Goal: Information Seeking & Learning: Learn about a topic

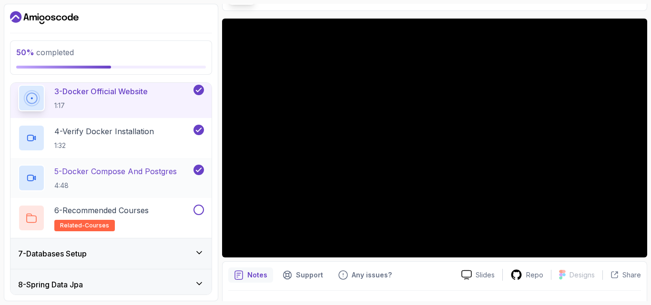
scroll to position [270, 0]
click at [142, 180] on h2 "5 - Docker Compose And Postgres 4:48" at bounding box center [115, 178] width 122 height 25
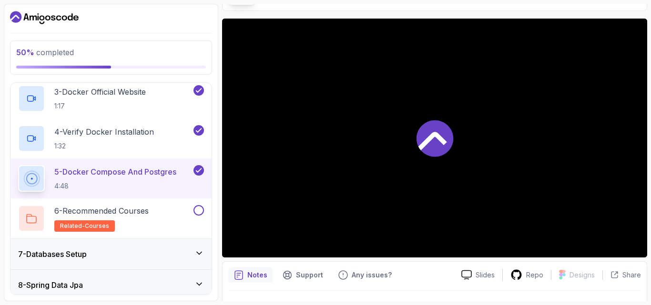
click at [132, 255] on div "7 - Databases Setup" at bounding box center [111, 254] width 186 height 11
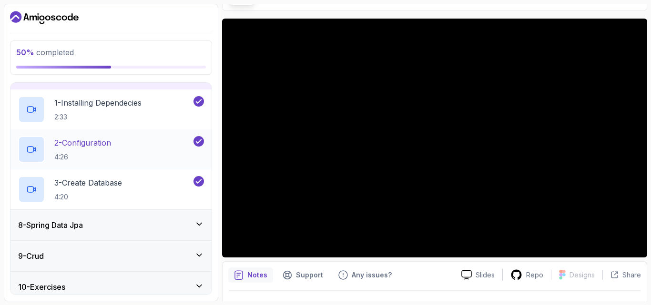
scroll to position [218, 0]
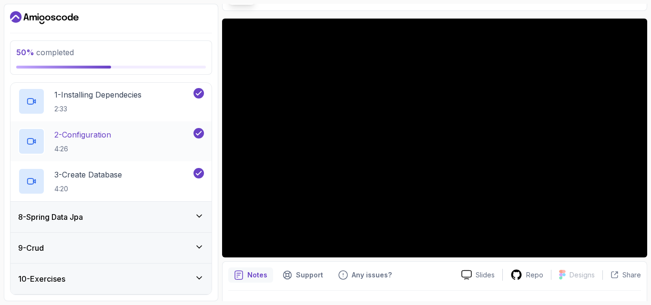
click at [140, 209] on div "8 - Spring Data Jpa" at bounding box center [110, 217] width 201 height 30
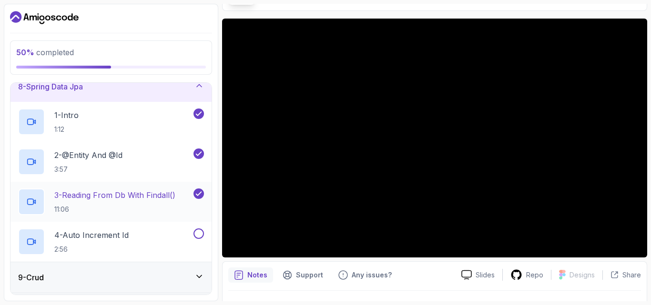
scroll to position [231, 0]
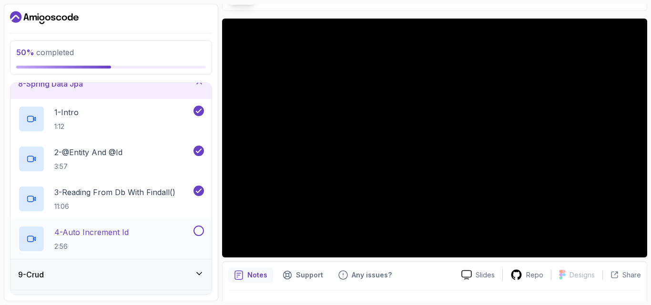
click at [174, 231] on div "4 - Auto Increment Id 2:56" at bounding box center [104, 239] width 173 height 27
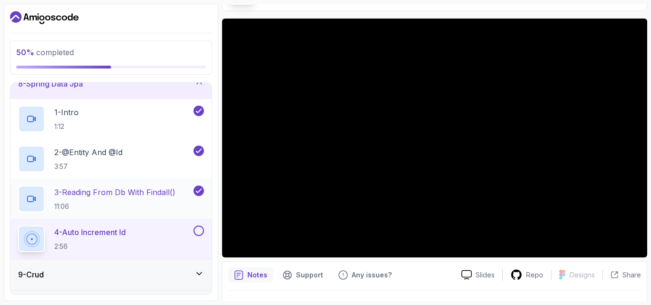
click at [188, 193] on div "3 - Reading From Db With Findall() 11:06" at bounding box center [104, 199] width 173 height 27
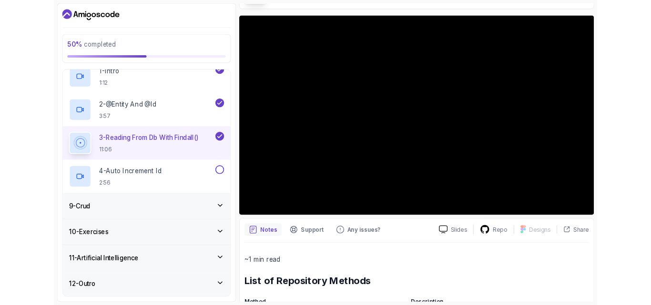
scroll to position [280, 0]
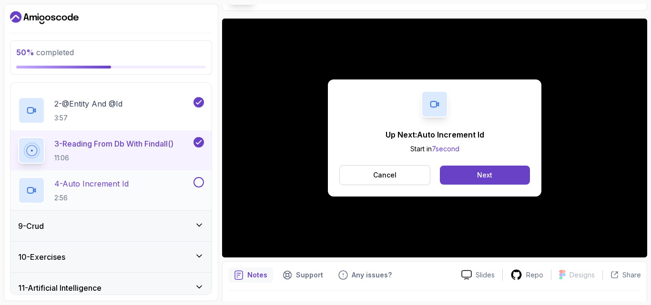
click at [175, 187] on div "4 - Auto Increment Id 2:56" at bounding box center [104, 190] width 173 height 27
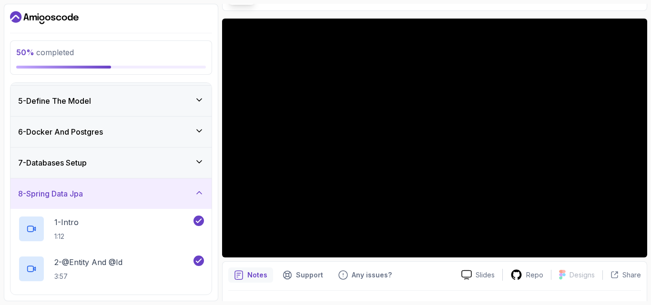
scroll to position [120, 0]
click at [139, 164] on div "7 - Databases Setup" at bounding box center [111, 163] width 186 height 11
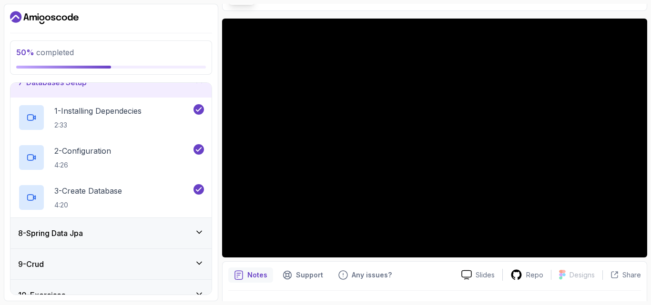
scroll to position [202, 0]
click at [138, 190] on div "3 - Create Database 4:20" at bounding box center [104, 197] width 173 height 27
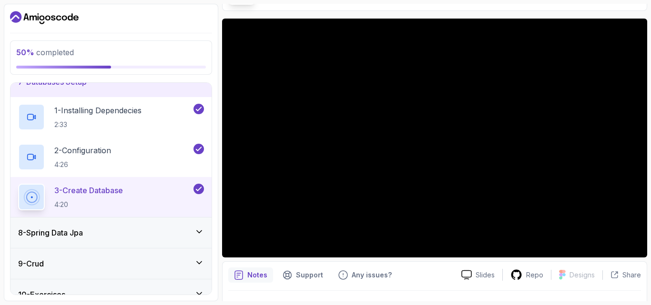
click at [50, 14] on icon "Dashboard" at bounding box center [44, 17] width 69 height 15
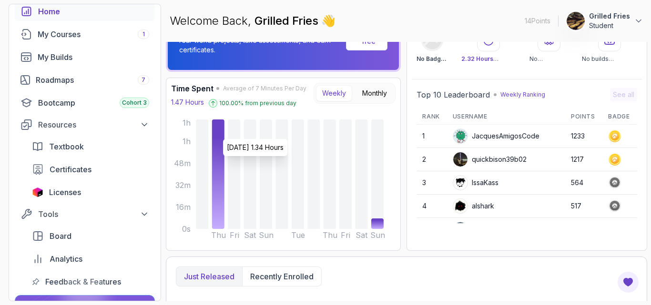
scroll to position [51, 0]
click at [66, 35] on div "My Courses 1" at bounding box center [94, 34] width 112 height 11
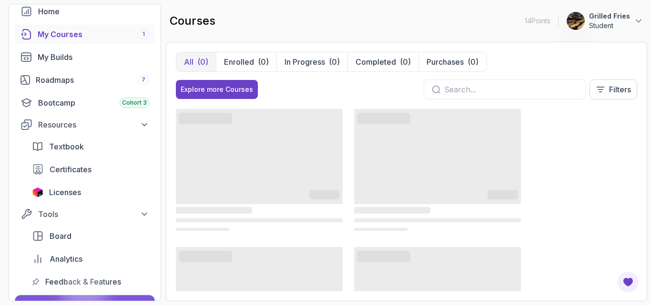
click at [478, 91] on input "text" at bounding box center [510, 89] width 133 height 11
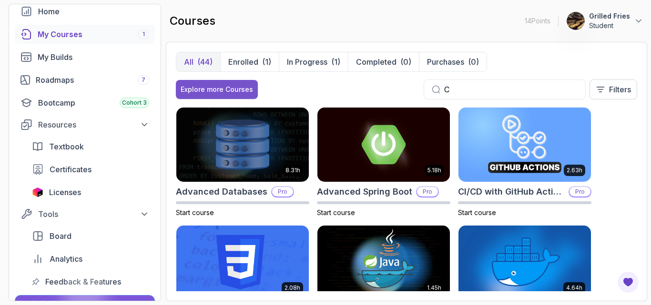
type input "C"
click at [235, 83] on button "Explore more Courses" at bounding box center [217, 89] width 82 height 19
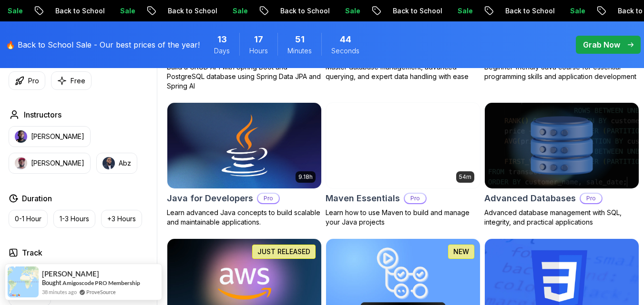
scroll to position [561, 0]
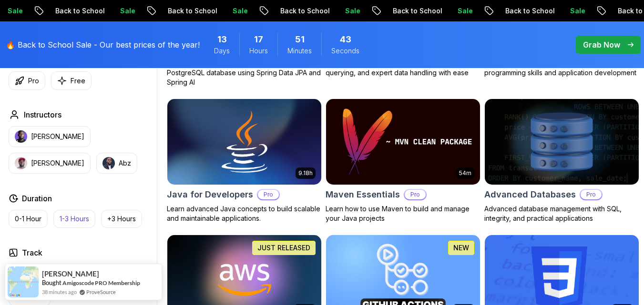
click at [65, 215] on p "1-3 Hours" at bounding box center [75, 219] width 30 height 10
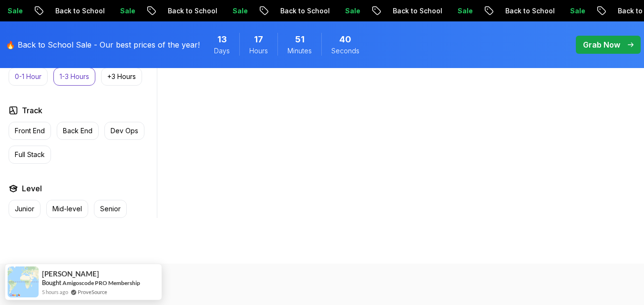
click at [40, 86] on button "0-1 Hour" at bounding box center [28, 77] width 39 height 18
click at [65, 81] on p "1-3 Hours" at bounding box center [75, 77] width 30 height 10
click at [112, 81] on p "+3 Hours" at bounding box center [121, 77] width 29 height 10
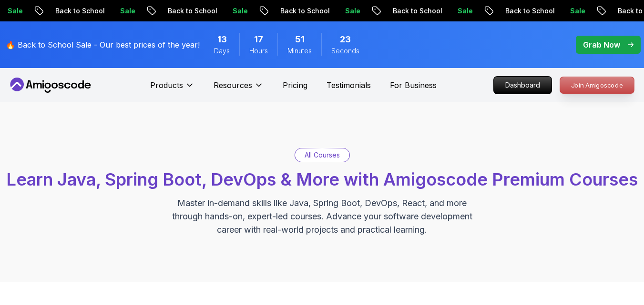
click at [580, 86] on p "Join Amigoscode" at bounding box center [597, 85] width 74 height 16
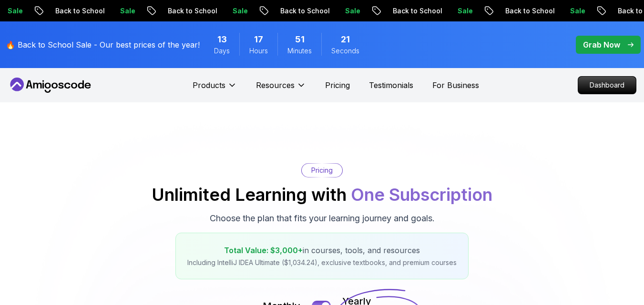
click at [55, 81] on icon at bounding box center [51, 85] width 86 height 15
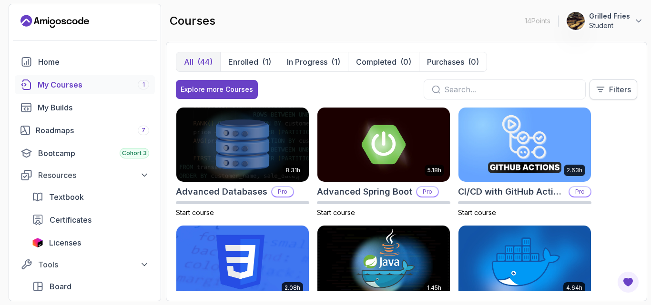
click at [626, 89] on p "Filters" at bounding box center [620, 89] width 22 height 11
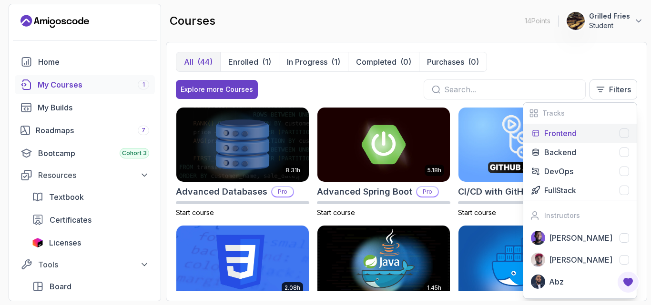
click at [577, 136] on p "Frontend" at bounding box center [560, 133] width 32 height 11
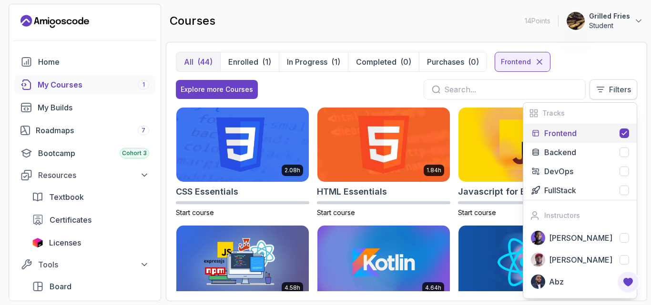
click at [606, 86] on button "Filters" at bounding box center [613, 90] width 48 height 20
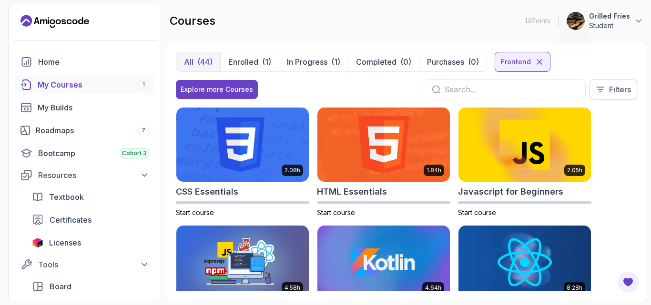
click at [605, 91] on button "Filters" at bounding box center [613, 90] width 48 height 20
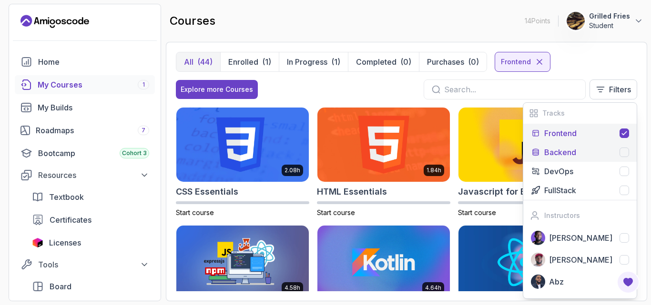
click at [601, 150] on div "Backend" at bounding box center [586, 152] width 85 height 11
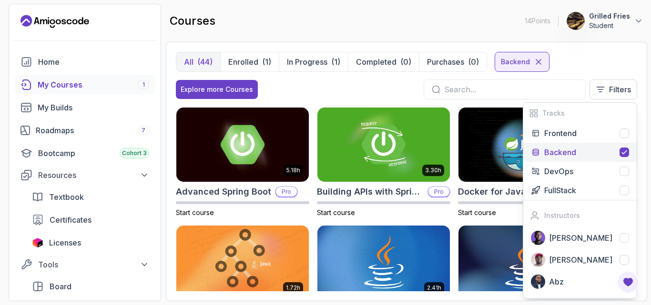
click at [394, 92] on div "Explore more Courses Filters Tracks Frontend Backend DevOps FullStack Instructo…" at bounding box center [406, 90] width 461 height 20
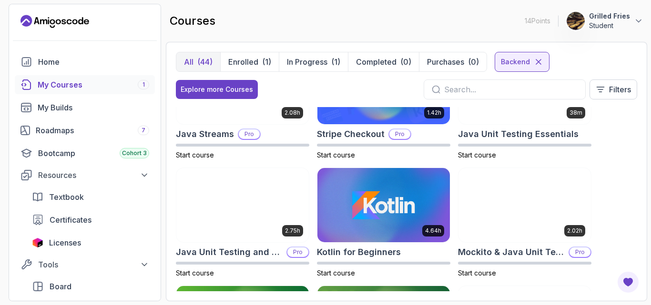
scroll to position [411, 0]
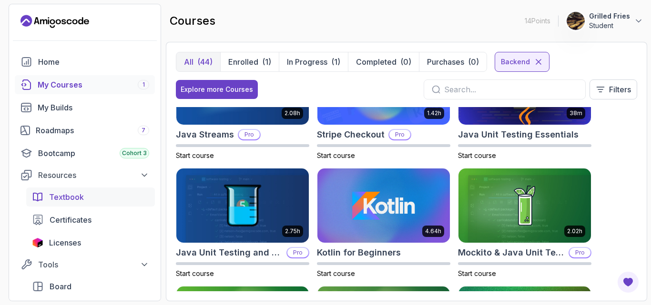
click at [73, 202] on span "Textbook" at bounding box center [66, 197] width 35 height 11
